Goal: Task Accomplishment & Management: Manage account settings

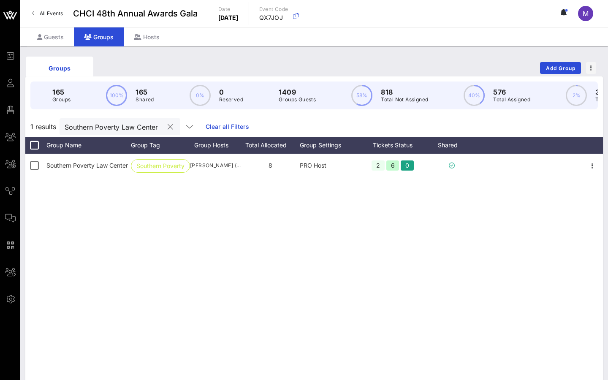
click at [133, 125] on input "Southern Poverty Law Center" at bounding box center [114, 126] width 99 height 11
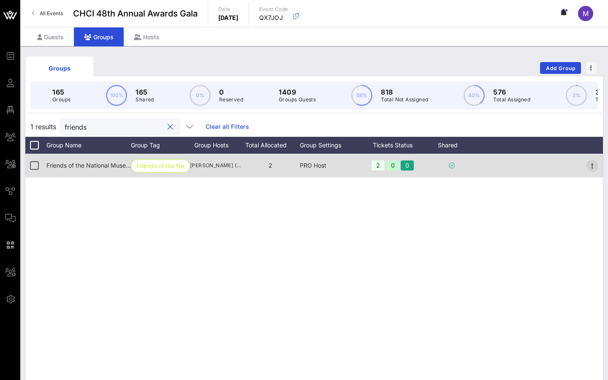
type input "friends"
click at [591, 167] on icon "button" at bounding box center [592, 166] width 10 height 10
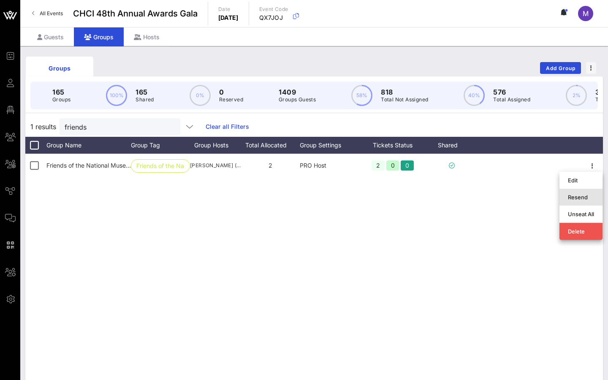
click at [578, 196] on div "Resend" at bounding box center [580, 197] width 26 height 7
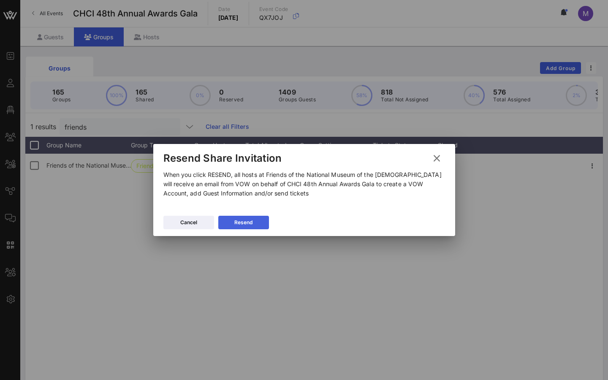
click at [259, 225] on button "Resend" at bounding box center [243, 223] width 51 height 14
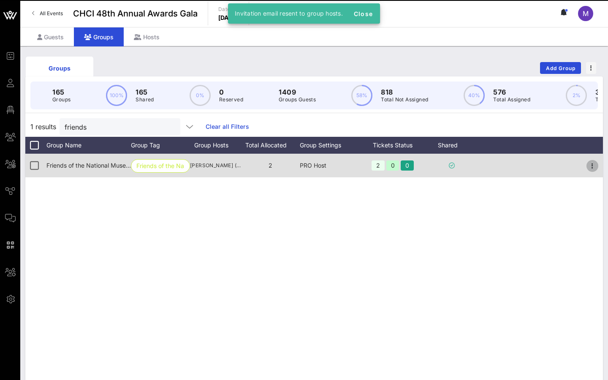
click at [590, 162] on icon "button" at bounding box center [592, 166] width 10 height 10
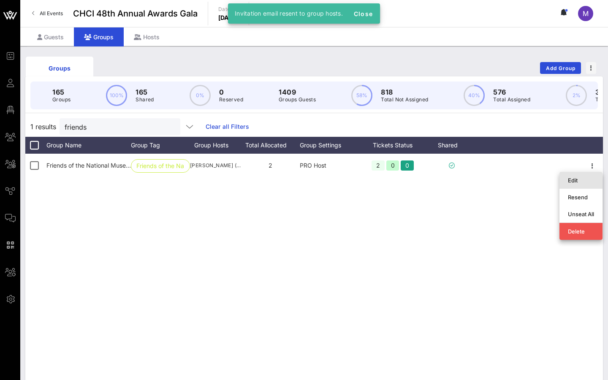
click at [573, 178] on div "Edit" at bounding box center [580, 180] width 26 height 7
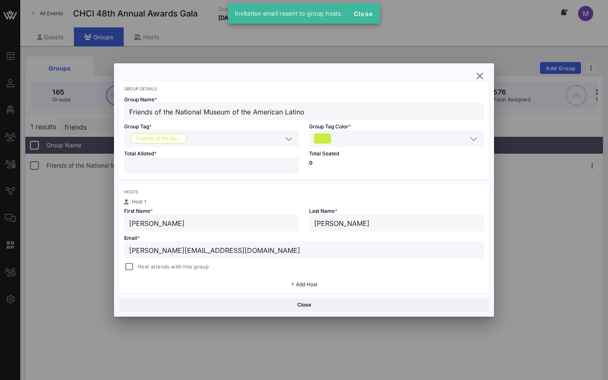
scroll to position [39, 0]
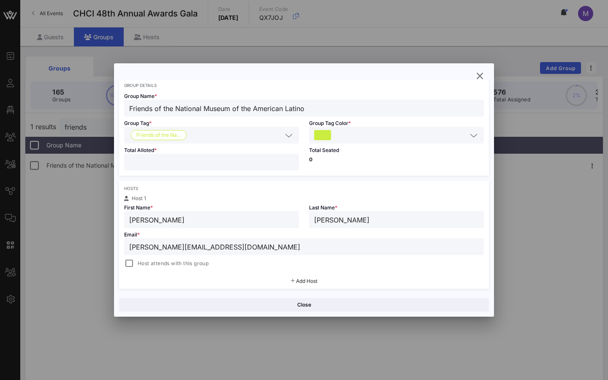
click at [228, 250] on input "[PERSON_NAME][EMAIL_ADDRESS][DOMAIN_NAME]" at bounding box center [303, 246] width 349 height 11
click at [481, 72] on icon "button" at bounding box center [479, 76] width 10 height 10
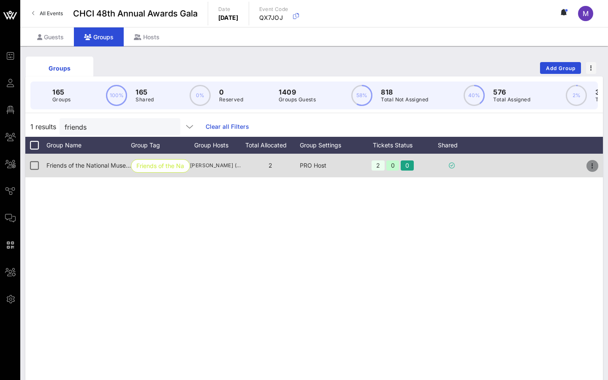
click at [589, 168] on icon "button" at bounding box center [592, 166] width 10 height 10
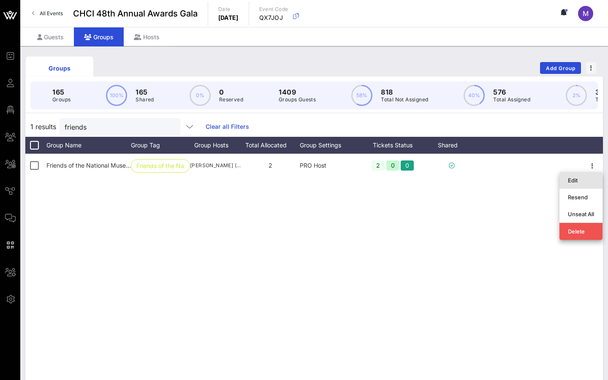
click at [576, 178] on div "Edit" at bounding box center [580, 180] width 26 height 7
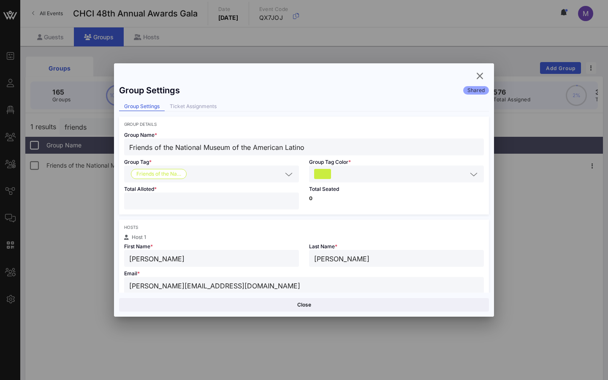
click at [204, 288] on input "[PERSON_NAME][EMAIL_ADDRESS][DOMAIN_NAME]" at bounding box center [303, 285] width 349 height 11
paste input "E"
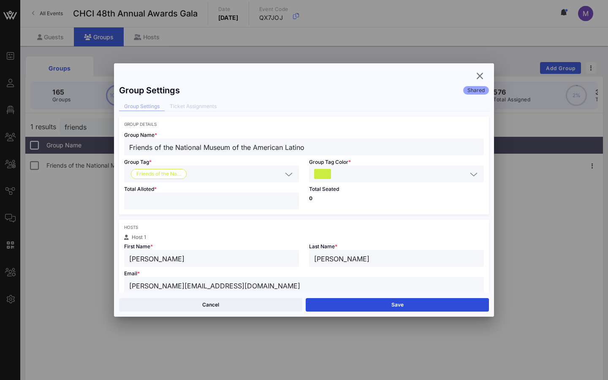
click at [333, 299] on button "Save" at bounding box center [396, 305] width 183 height 14
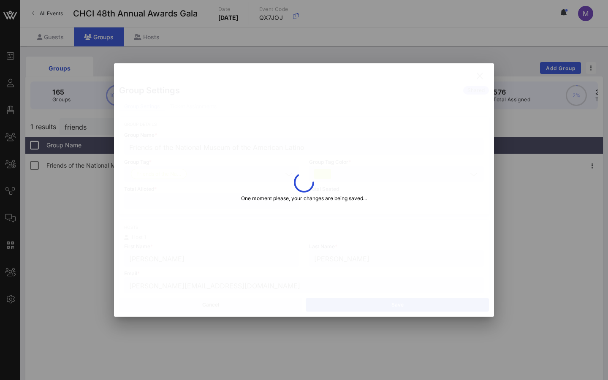
type input "[PERSON_NAME][EMAIL_ADDRESS][DOMAIN_NAME]"
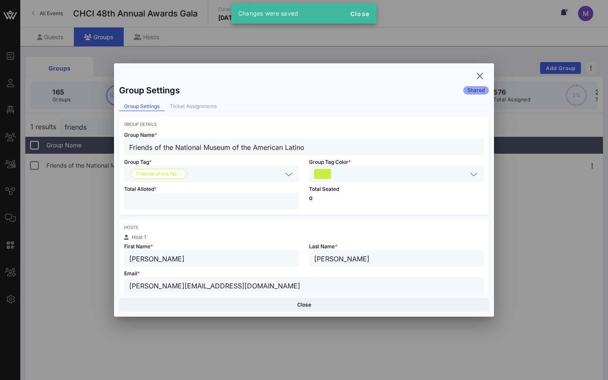
click at [597, 169] on div at bounding box center [304, 190] width 608 height 380
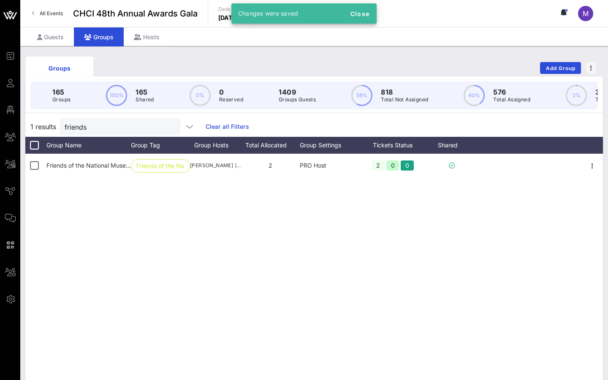
click at [607, 169] on div "Groups Add Group 165 Groups 100% 165 Shared 0% 0 Reserved 1409 Groups Guests 58…" at bounding box center [313, 244] width 587 height 396
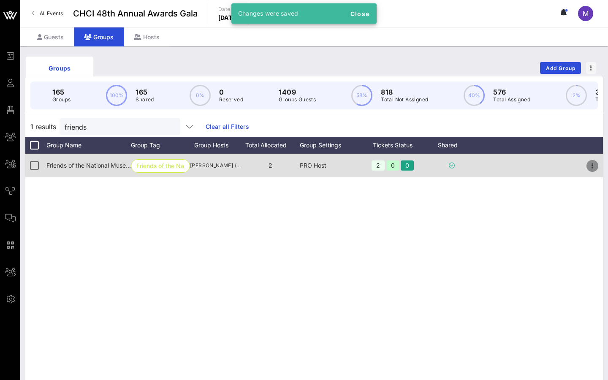
click at [594, 169] on icon "button" at bounding box center [592, 166] width 10 height 10
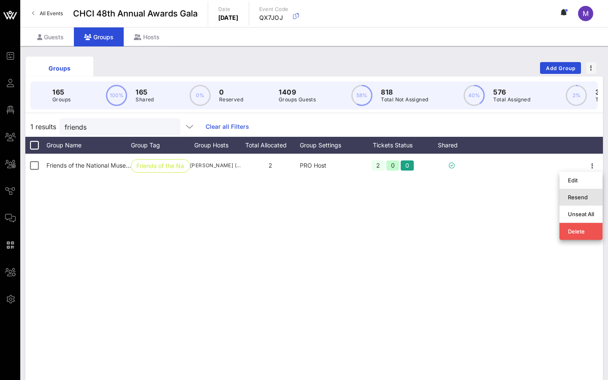
click at [573, 197] on div "Resend" at bounding box center [580, 197] width 26 height 7
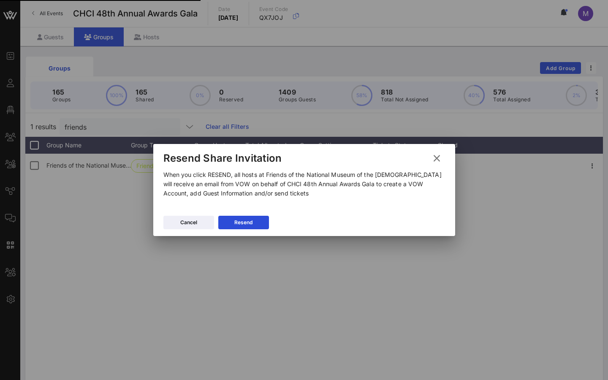
click at [236, 221] on div "Resend" at bounding box center [243, 222] width 18 height 8
